Goal: Task Accomplishment & Management: Manage account settings

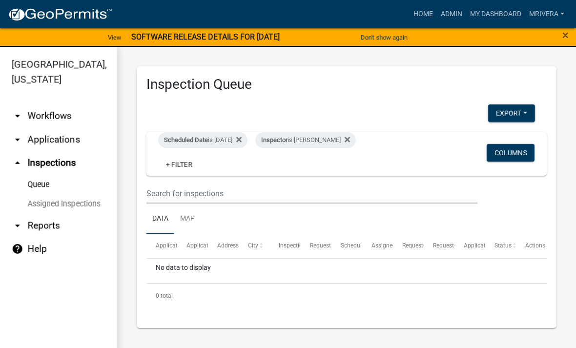
click at [215, 138] on div "Scheduled Date is [DATE]" at bounding box center [202, 140] width 89 height 16
click at [332, 137] on div "Inspector is [PERSON_NAME]" at bounding box center [305, 140] width 100 height 16
select select "a0ea4169-8540-4a2c-b9f4-cf4c1ffdeb95"
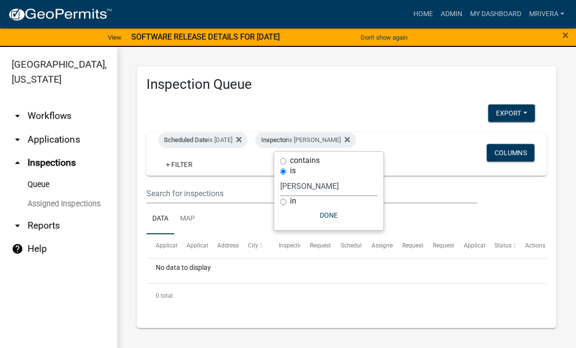
click at [333, 141] on div "Inspector is [PERSON_NAME]" at bounding box center [305, 140] width 100 height 16
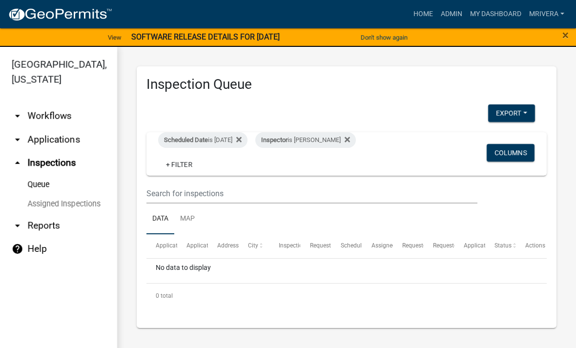
click at [347, 139] on div "Inspector is [PERSON_NAME]" at bounding box center [305, 140] width 100 height 16
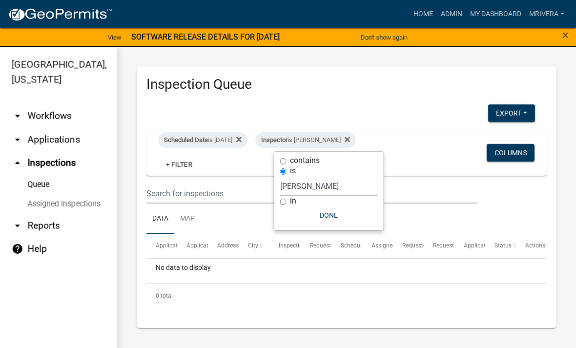
click at [346, 194] on select "Select an option None [PERSON_NAME] [PERSON_NAME] [PERSON_NAME] Quistan [PERSON…" at bounding box center [329, 186] width 98 height 20
select select "07642ab0-564c-47bb-824b-0ccf2da83593"
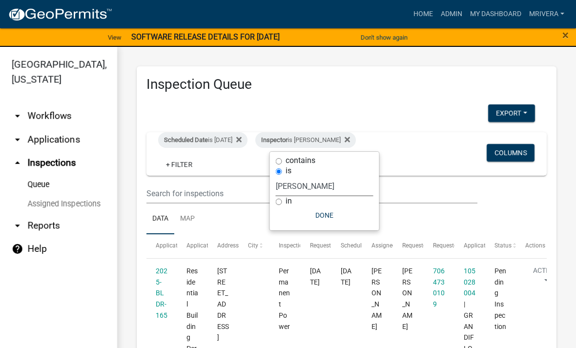
click at [348, 211] on button "Done" at bounding box center [325, 215] width 98 height 18
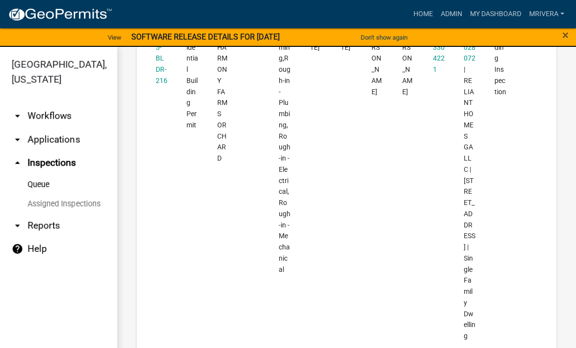
scroll to position [1681, 0]
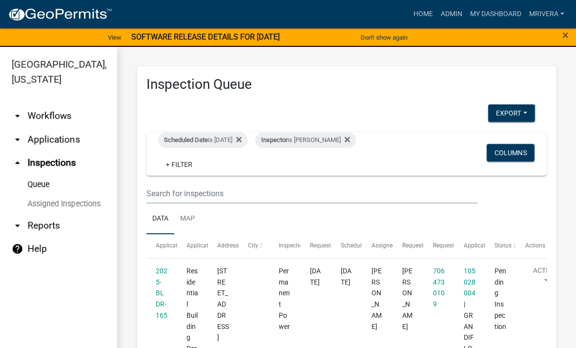
click at [335, 137] on div "Inspector is Michele Rivera" at bounding box center [305, 140] width 100 height 16
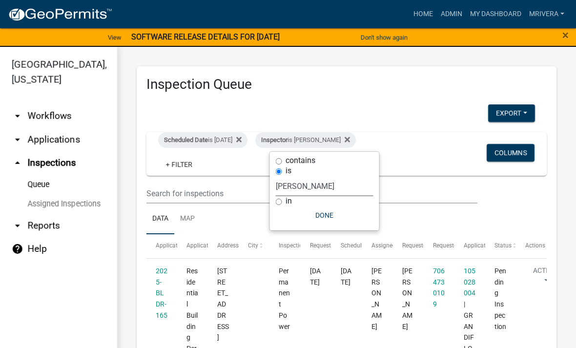
click at [332, 181] on select "Select an option None [PERSON_NAME] [PERSON_NAME] [PERSON_NAME] Quistan [PERSON…" at bounding box center [325, 186] width 98 height 20
select select "a0ea4169-8540-4a2c-b9f4-cf4c1ffdeb95"
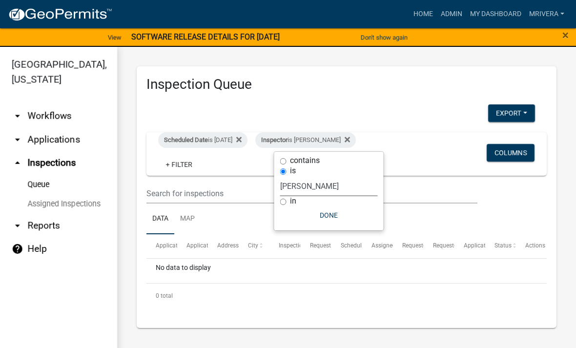
click at [333, 216] on button "Done" at bounding box center [329, 215] width 98 height 18
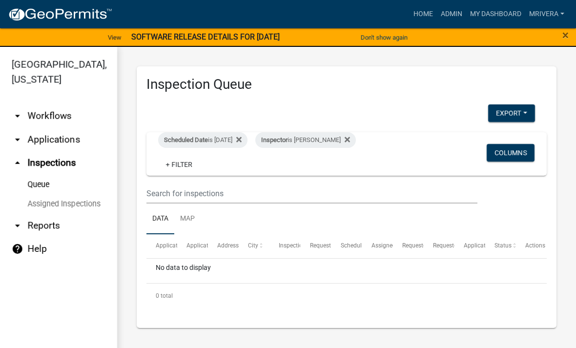
click at [331, 138] on div "Inspector is [PERSON_NAME]" at bounding box center [305, 140] width 100 height 16
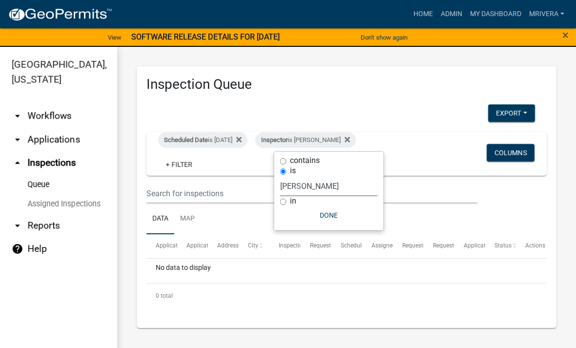
click at [341, 189] on select "Select an option None [PERSON_NAME] [PERSON_NAME] [PERSON_NAME] Quistan [PERSON…" at bounding box center [329, 186] width 98 height 20
select select "07642ab0-564c-47bb-824b-0ccf2da83593"
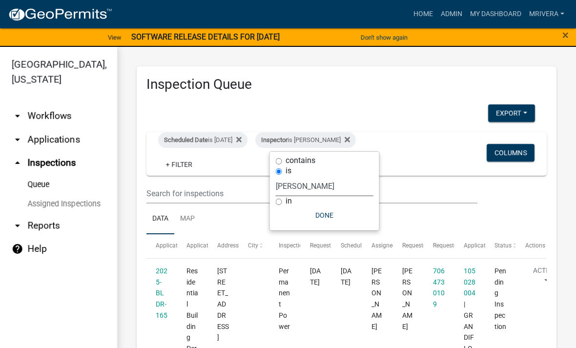
click at [326, 214] on button "Done" at bounding box center [325, 215] width 98 height 18
